Goal: Task Accomplishment & Management: Use online tool/utility

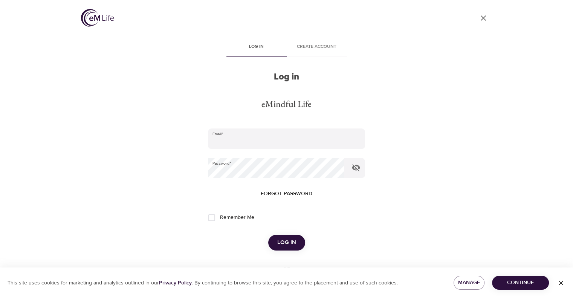
type input "[EMAIL_ADDRESS][DOMAIN_NAME]"
click at [274, 240] on button "Log in" at bounding box center [286, 243] width 37 height 16
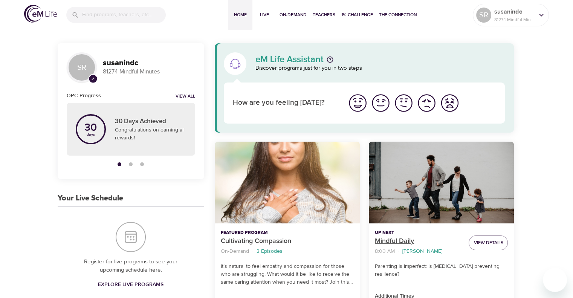
click at [398, 242] on p "Mindful Daily" at bounding box center [419, 241] width 88 height 10
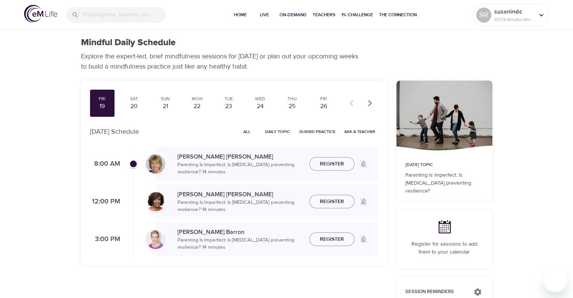
checkbox input "true"
click at [324, 158] on span "Join Now" at bounding box center [331, 154] width 26 height 9
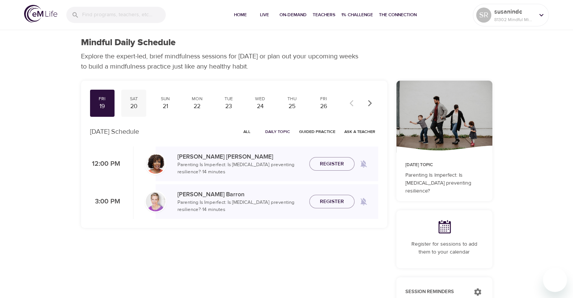
click at [132, 101] on div "Sat" at bounding box center [133, 99] width 19 height 6
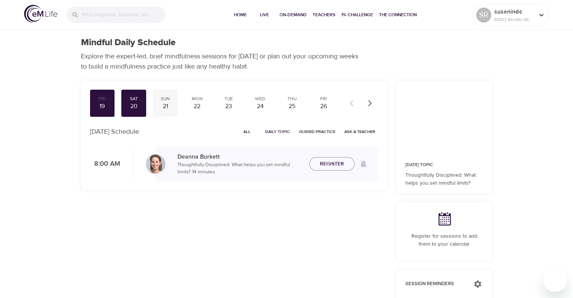
click at [166, 105] on div "21" at bounding box center [165, 106] width 19 height 9
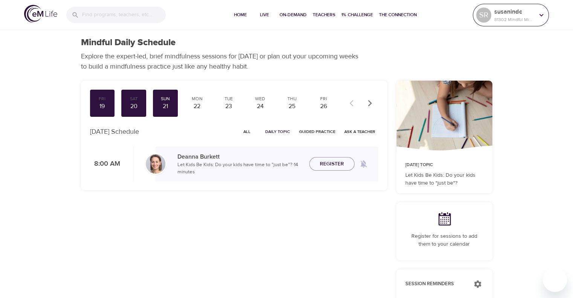
click at [533, 15] on div "susanindc 81302 Mindful Minutes" at bounding box center [513, 15] width 43 height 19
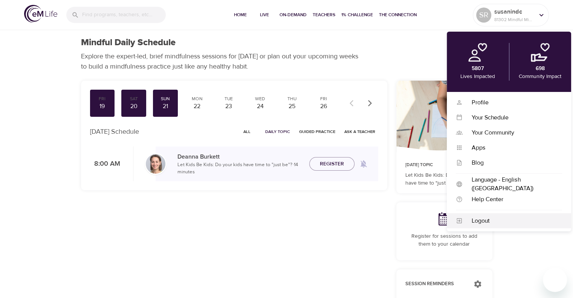
click at [481, 213] on div "Logout" at bounding box center [508, 220] width 124 height 15
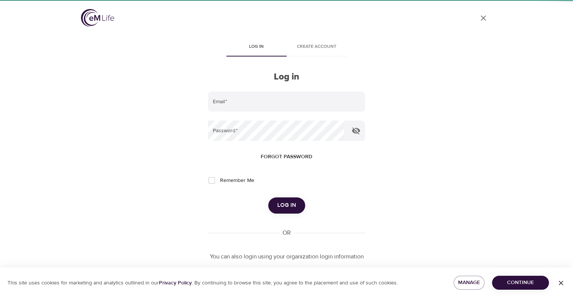
type input "[EMAIL_ADDRESS][DOMAIN_NAME]"
